Goal: Information Seeking & Learning: Stay updated

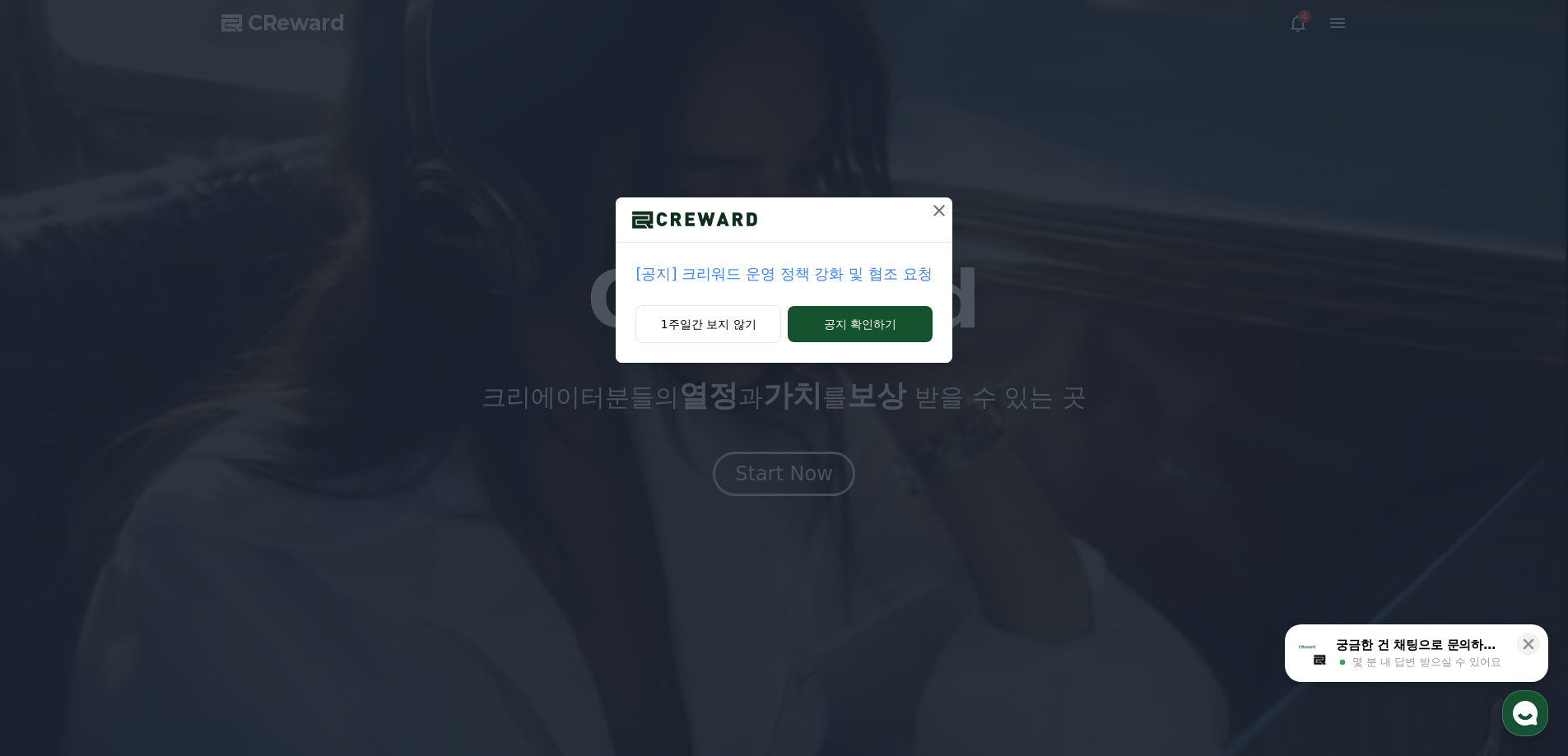
click at [937, 212] on icon at bounding box center [939, 211] width 12 height 12
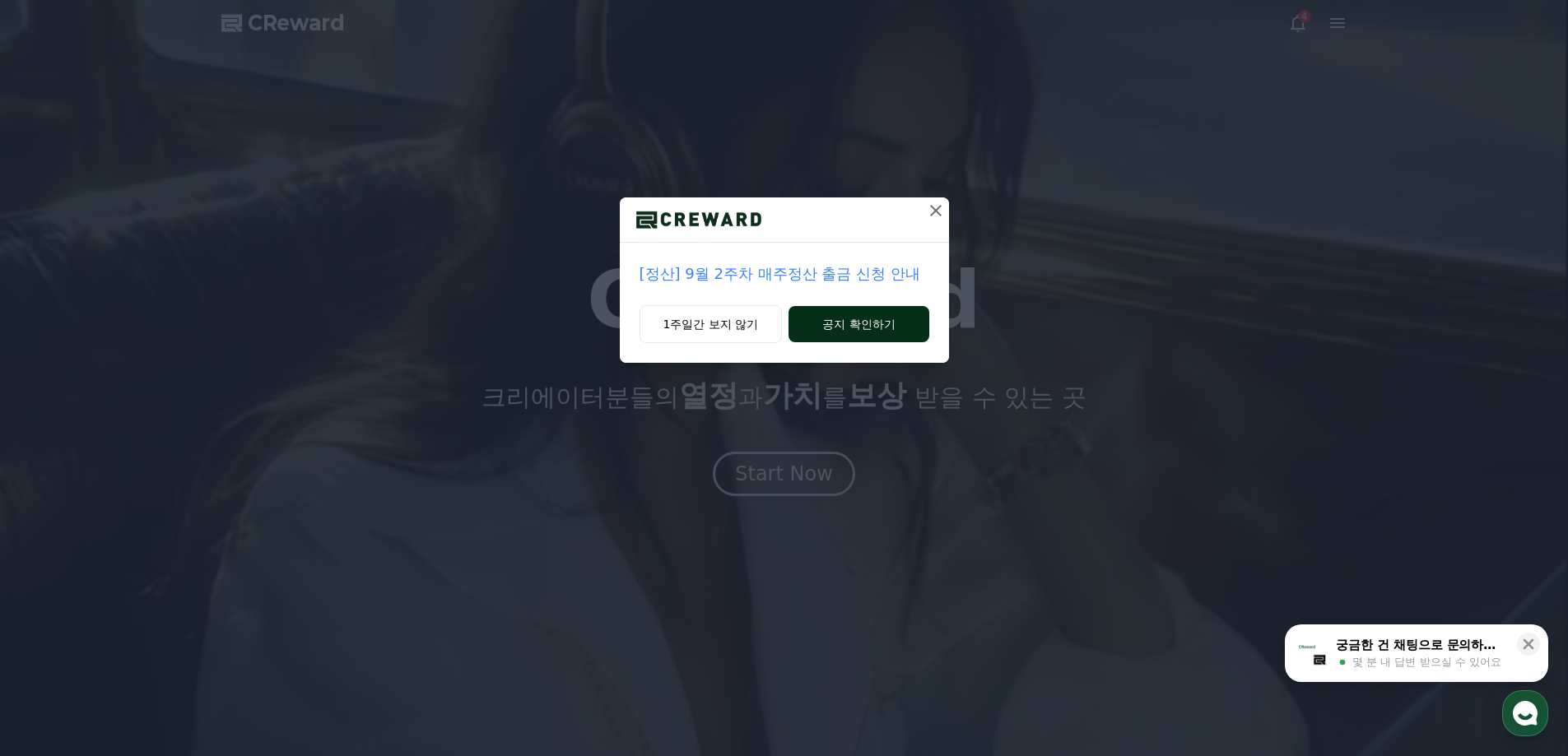
click at [841, 327] on button "공지 확인하기" at bounding box center [858, 325] width 140 height 37
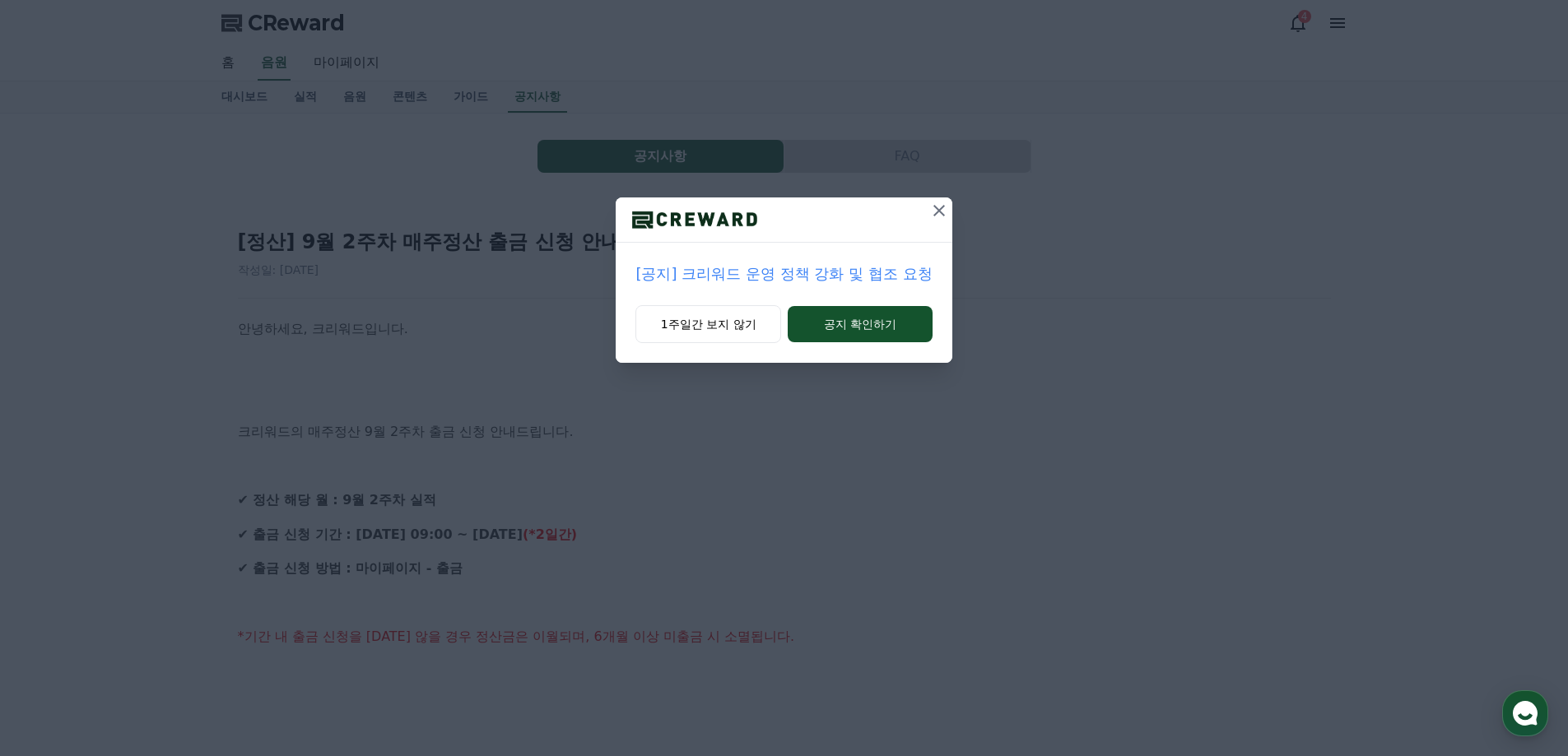
click at [874, 350] on div "1주일간 보지 않기 공지 확인하기" at bounding box center [783, 334] width 336 height 58
click at [876, 336] on button "공지 확인하기" at bounding box center [860, 325] width 144 height 37
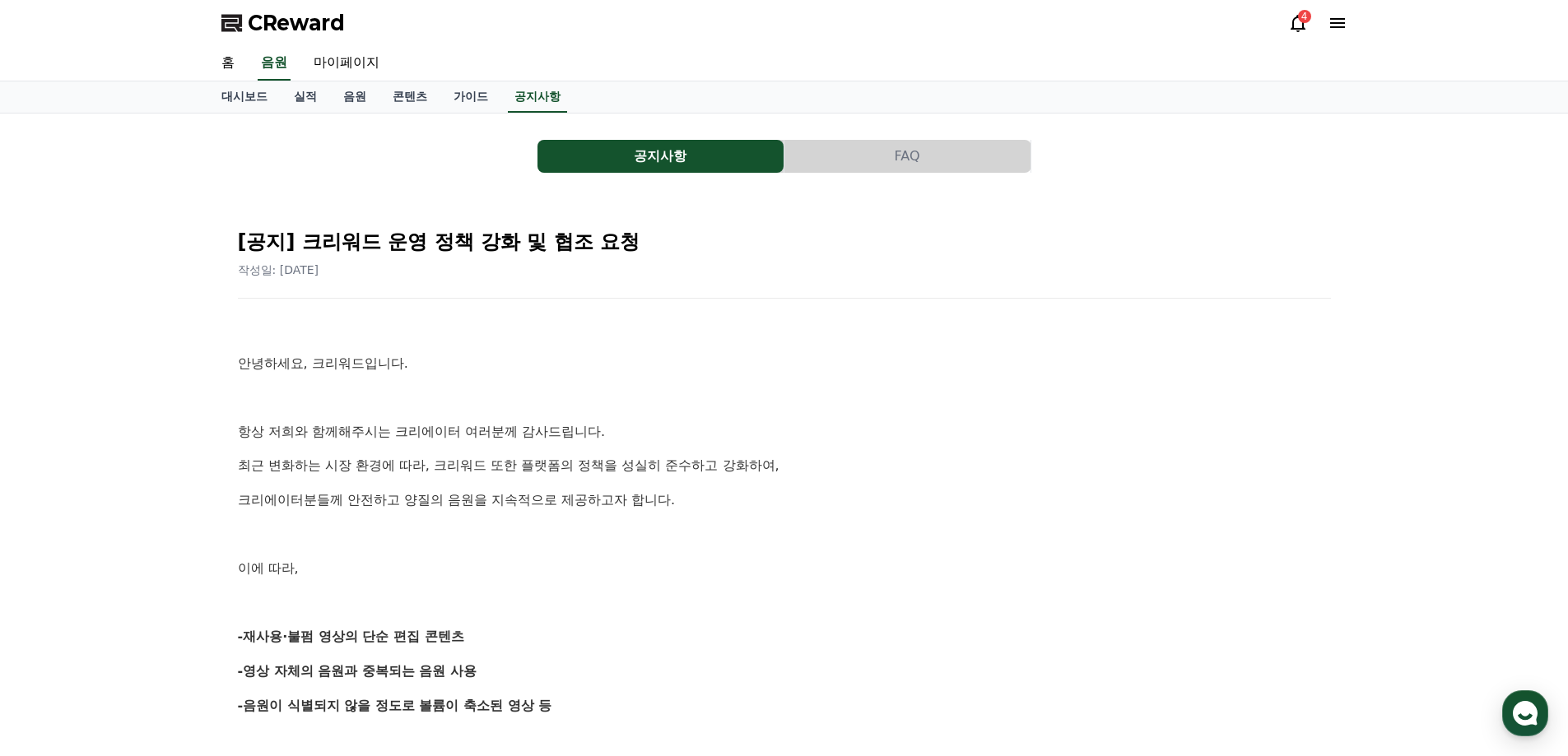
click at [274, 27] on span "CReward" at bounding box center [296, 22] width 97 height 26
